Goal: Information Seeking & Learning: Learn about a topic

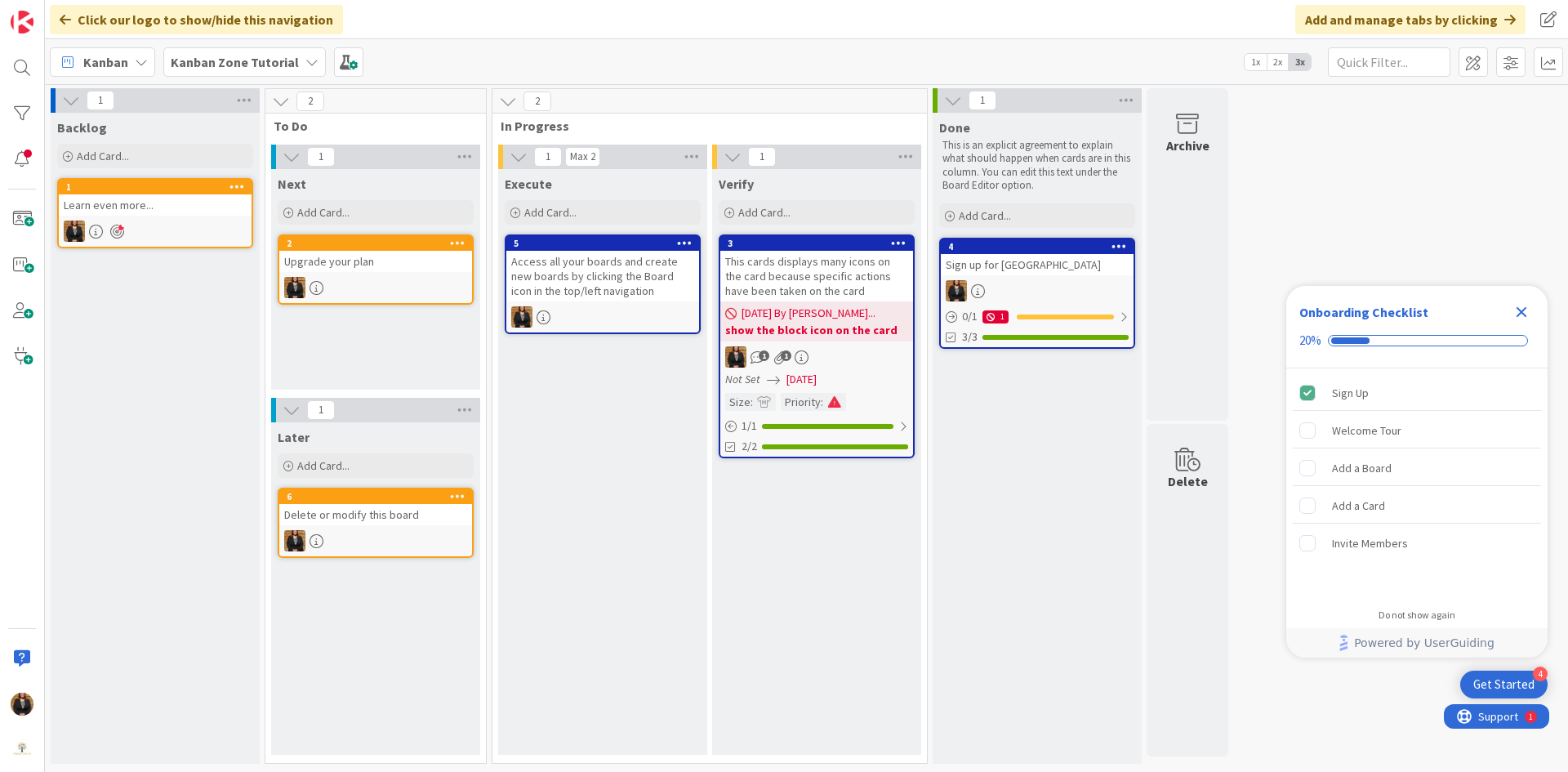
click at [265, 64] on b "Kanban Zone Tutorial" at bounding box center [235, 62] width 128 height 16
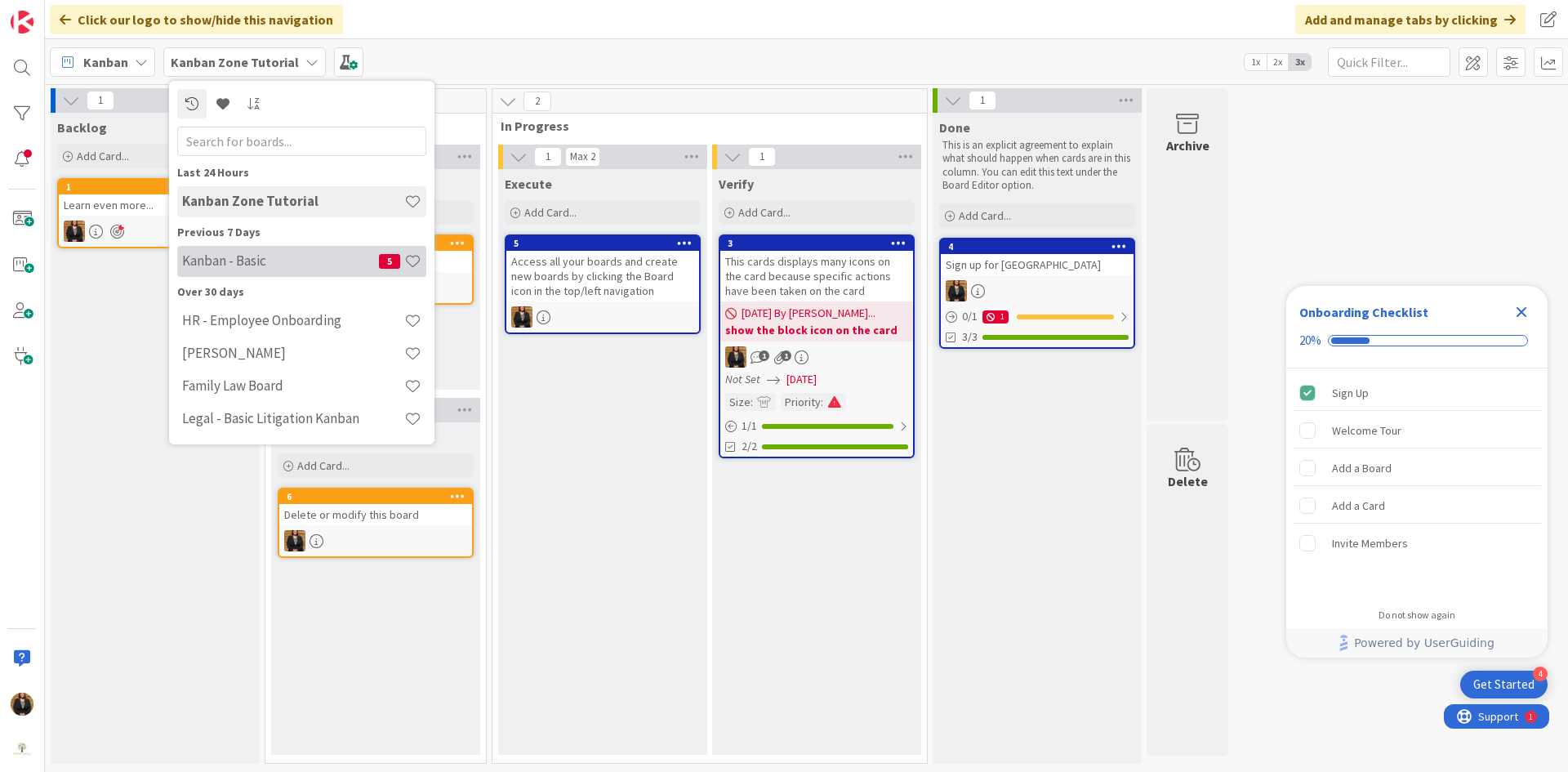
click at [267, 267] on h4 "Kanban - Basic" at bounding box center [281, 260] width 197 height 16
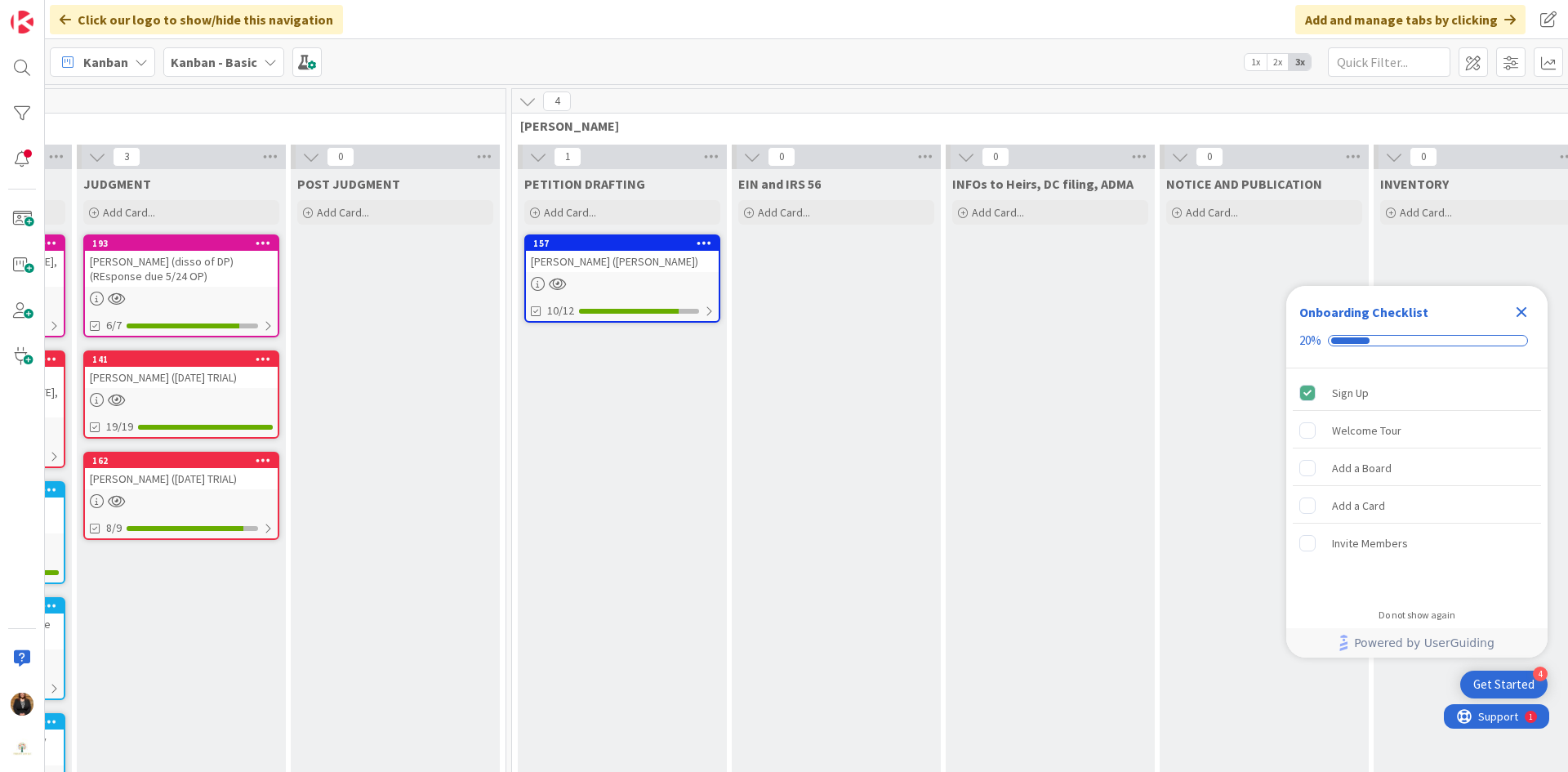
scroll to position [0, 1286]
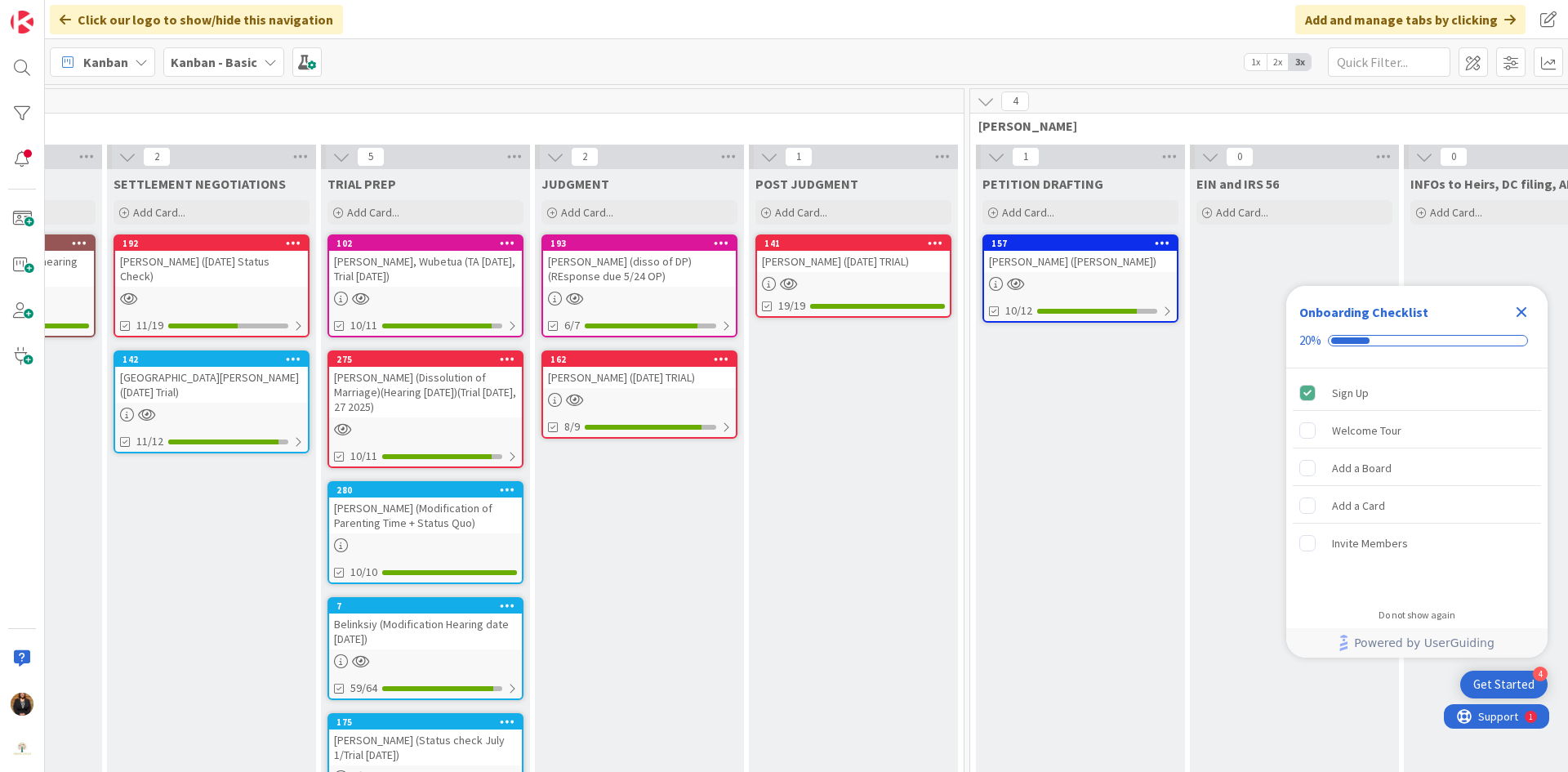
click at [838, 261] on div "[PERSON_NAME] ([DATE] TRIAL)" at bounding box center [852, 261] width 193 height 21
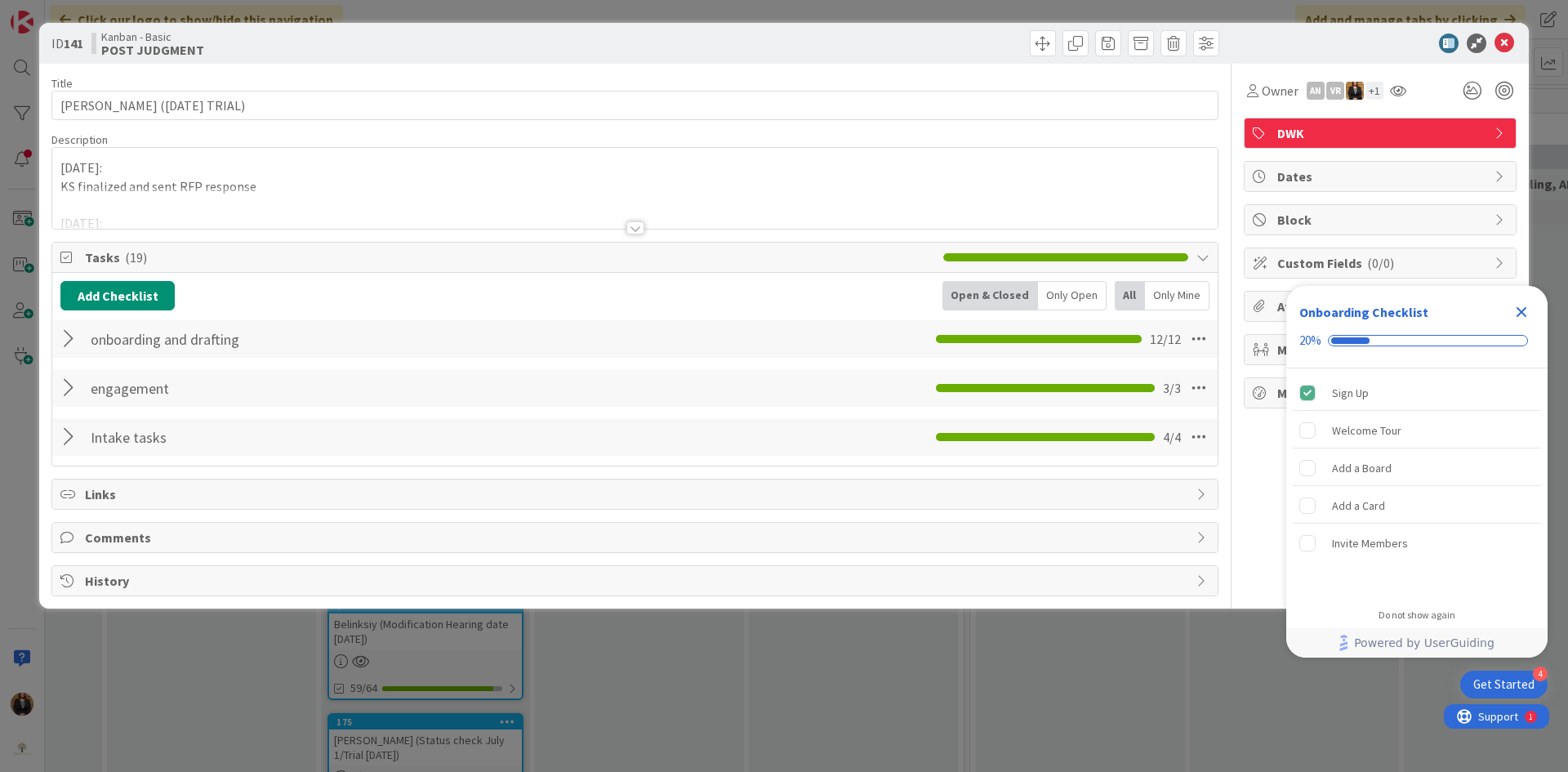
click at [62, 170] on div "[DATE]: KS finalized and sent RFP response [DATE]: taking this on [MEDICAL_DATA…" at bounding box center [634, 188] width 1166 height 81
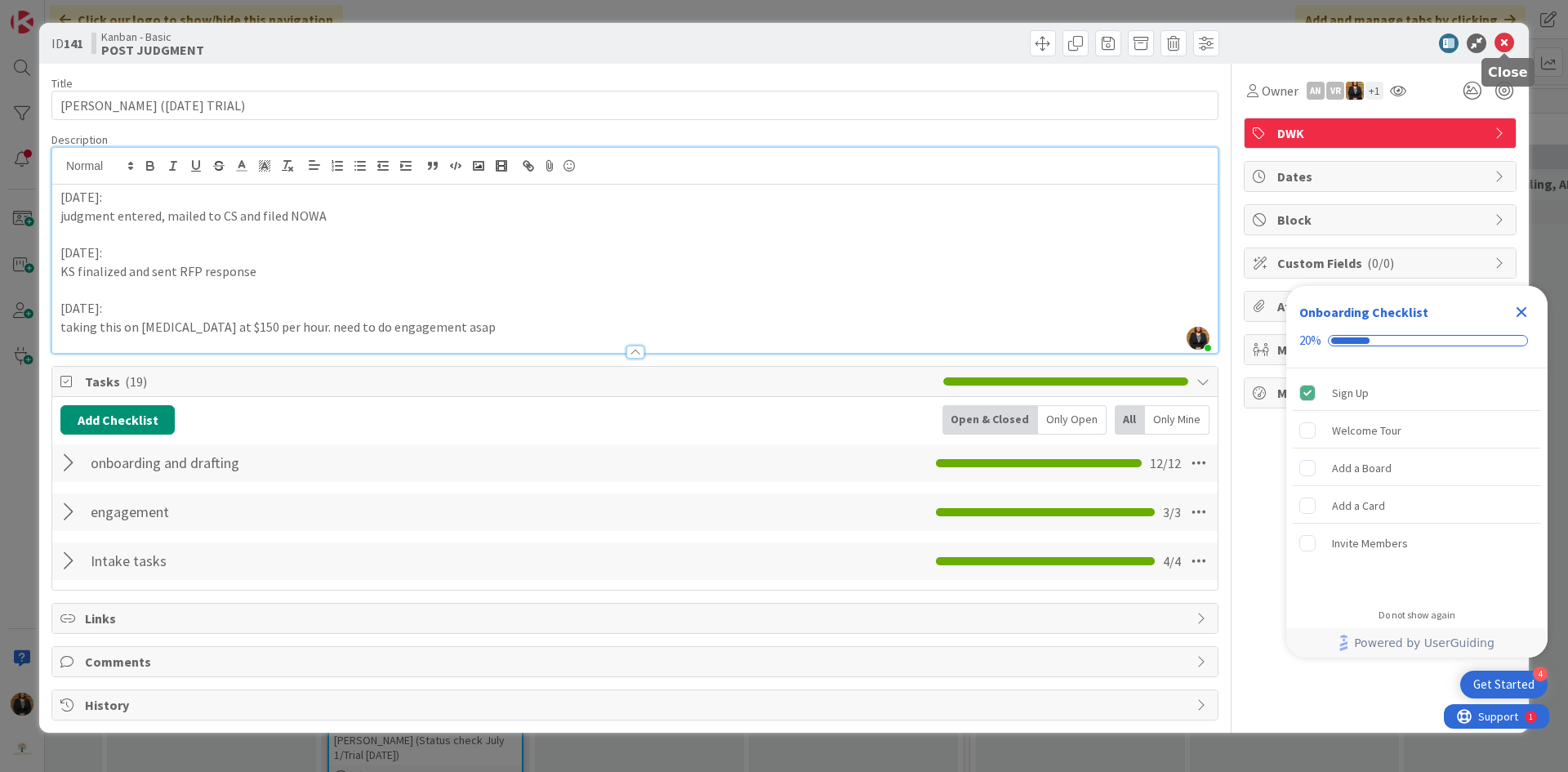
click at [1500, 46] on icon at bounding box center [1503, 43] width 19 height 19
